Goal: Task Accomplishment & Management: Complete application form

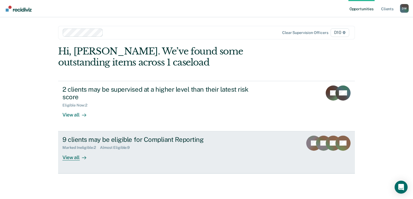
click at [80, 159] on div at bounding box center [83, 157] width 6 height 6
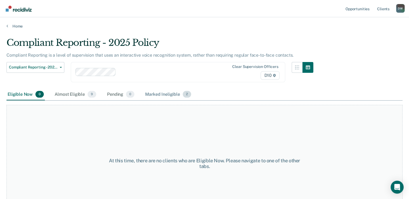
click at [166, 96] on div "Marked Ineligible 2" at bounding box center [168, 95] width 48 height 12
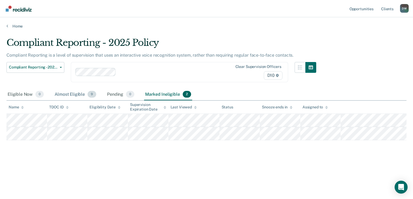
click at [74, 92] on div "Almost Eligible 9" at bounding box center [75, 95] width 44 height 12
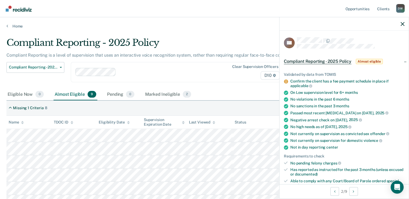
click at [314, 61] on span "Compliant Reporting - 2025 Policy" at bounding box center [318, 61] width 68 height 5
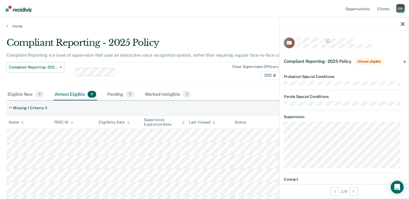
click at [314, 61] on span "Compliant Reporting - 2025 Policy" at bounding box center [318, 61] width 68 height 5
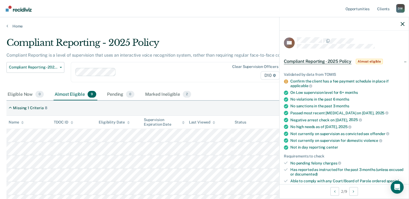
click at [302, 63] on span "Compliant Reporting - 2025 Policy" at bounding box center [318, 61] width 68 height 5
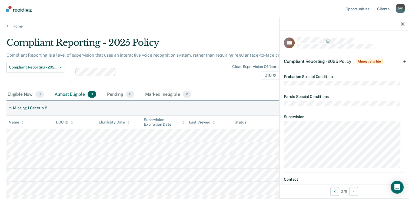
click at [200, 82] on div "Compliant Reporting - 2025 Policy Supervision Level Downgrade Suspension of Dir…" at bounding box center [159, 75] width 307 height 27
click at [401, 25] on icon "button" at bounding box center [402, 24] width 4 height 4
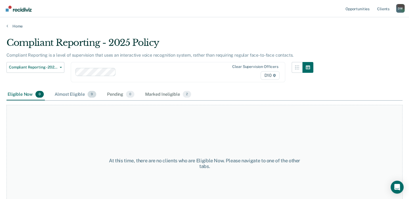
click at [85, 96] on div "Almost Eligible 9" at bounding box center [75, 95] width 44 height 12
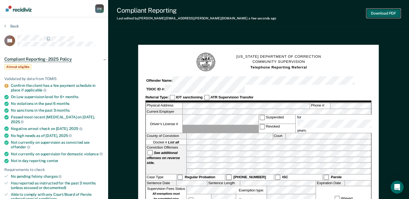
click at [385, 16] on button "Download PDF" at bounding box center [383, 13] width 34 height 9
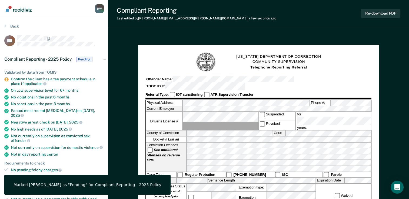
click at [57, 186] on div "Marked [PERSON_NAME] as "Pending" for Compliant Reporting - 2025 Policy" at bounding box center [88, 185] width 148 height 5
click at [58, 186] on div "Marked [PERSON_NAME] as "Pending" for Compliant Reporting - 2025 Policy" at bounding box center [88, 185] width 148 height 5
click at [374, 13] on button "Re-download PDF" at bounding box center [380, 13] width 39 height 9
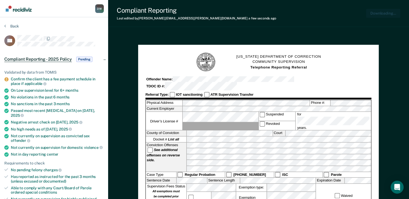
drag, startPoint x: 5, startPoint y: 26, endPoint x: 71, endPoint y: 33, distance: 67.1
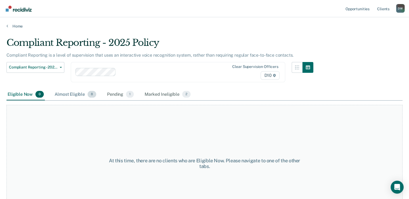
click at [75, 95] on div "Almost Eligible 8" at bounding box center [75, 95] width 44 height 12
click at [95, 93] on span "8" at bounding box center [92, 94] width 9 height 7
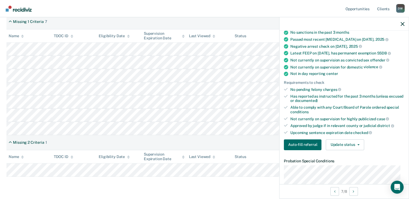
scroll to position [64, 0]
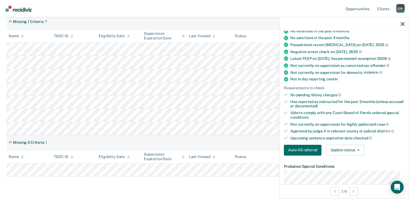
click at [402, 66] on div "Validated by data from TOMIS Has at least one high need domain On Low supervisi…" at bounding box center [343, 80] width 129 height 160
click at [401, 24] on icon "button" at bounding box center [402, 24] width 4 height 4
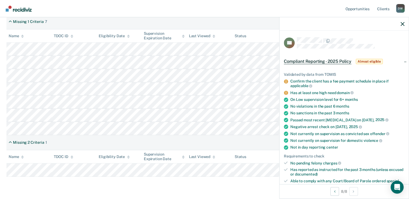
click at [298, 6] on nav "Opportunities Client s [PERSON_NAME] [PERSON_NAME] Profile How it works Log Out" at bounding box center [204, 8] width 400 height 17
